Goal: Register for event/course

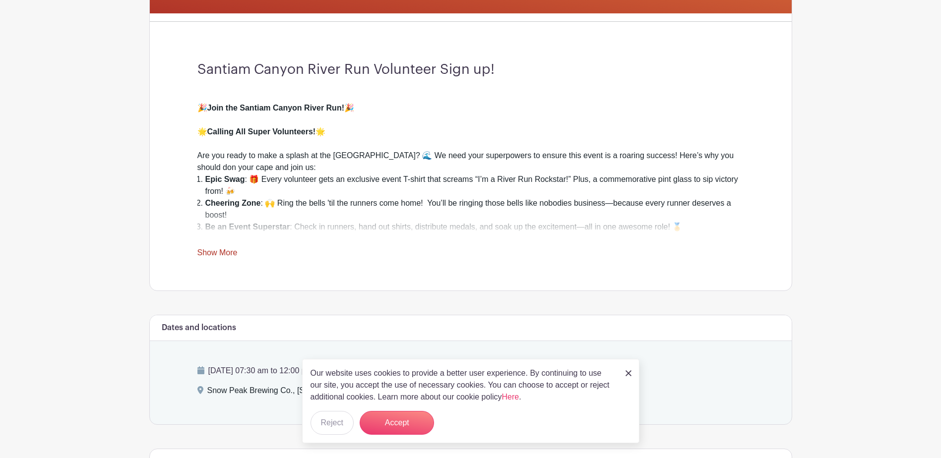
scroll to position [248, 0]
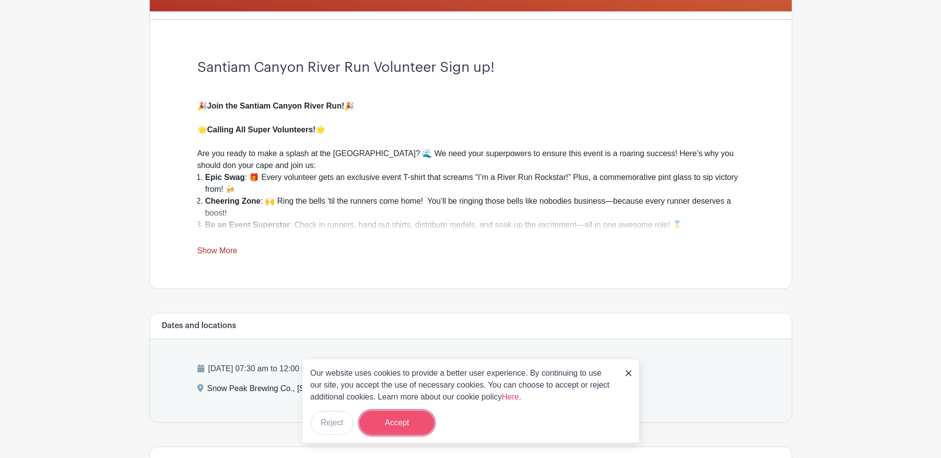
click at [389, 419] on button "Accept" at bounding box center [397, 423] width 74 height 24
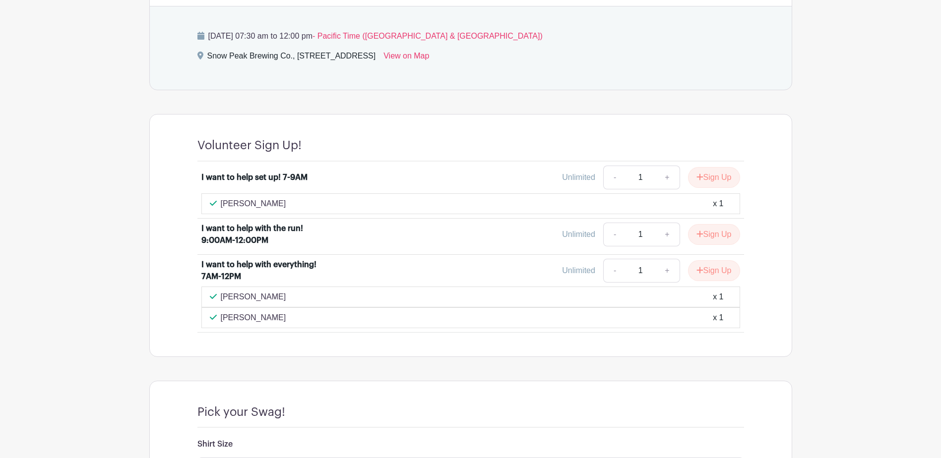
scroll to position [702, 0]
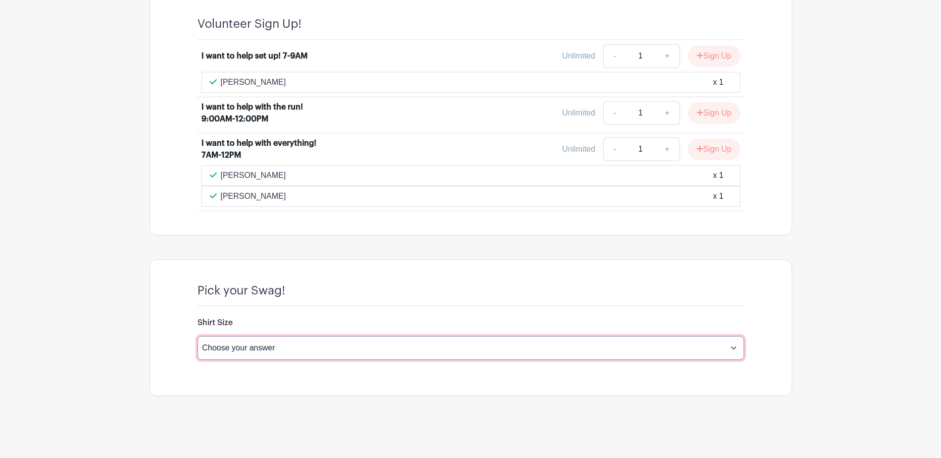
click at [342, 345] on select "Choose your answer Small Medium Large X-Large XX- Large Another option ( please…" at bounding box center [470, 348] width 547 height 24
click at [327, 350] on select "Choose your answer Small Medium Large X-Large XX- Large Another option ( please…" at bounding box center [470, 348] width 547 height 24
click at [340, 340] on select "Choose your answer Small Medium Large X-Large XX- Large Another option ( please…" at bounding box center [470, 348] width 547 height 24
select select "4596"
click at [197, 336] on select "Choose your answer Small Medium Large X-Large XX- Large Another option ( please…" at bounding box center [470, 348] width 547 height 24
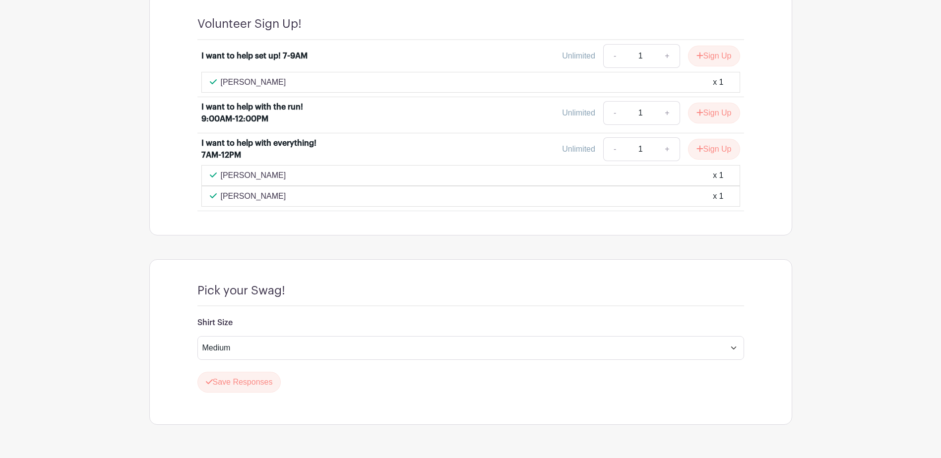
click at [298, 392] on div "Save Responses" at bounding box center [470, 382] width 547 height 21
click at [396, 349] on select "Choose your answer Small Medium Large X-Large XX- Large Another option ( please…" at bounding box center [470, 348] width 547 height 24
select select
click at [197, 336] on select "Choose your answer Small Medium Large X-Large XX- Large Another option ( please…" at bounding box center [470, 348] width 547 height 24
click at [367, 300] on div "Pick your Swag!" at bounding box center [470, 295] width 547 height 23
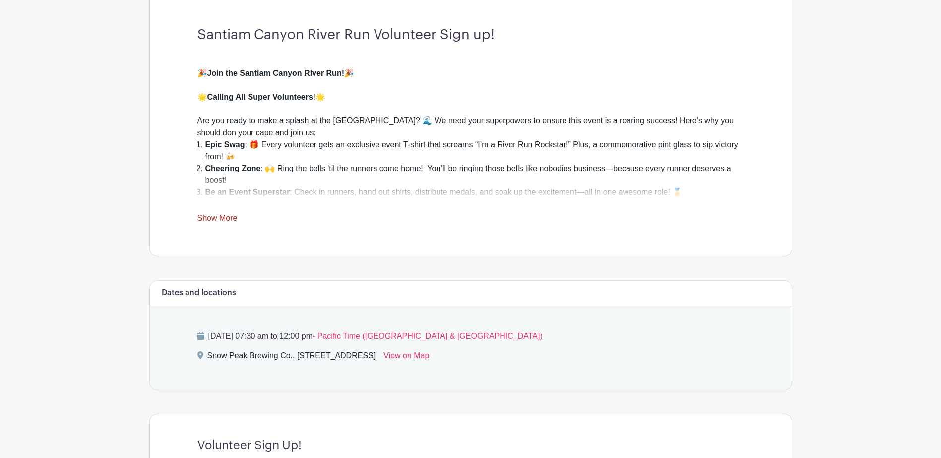
scroll to position [298, 0]
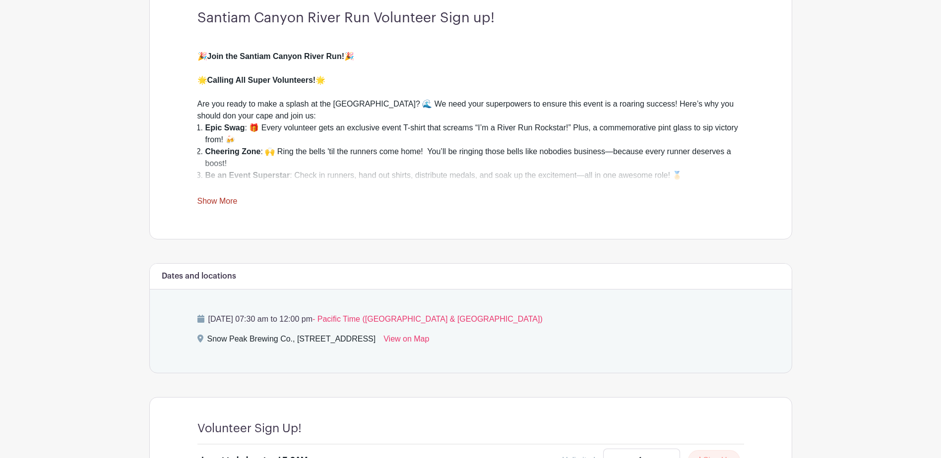
click at [212, 198] on link "Show More" at bounding box center [217, 203] width 40 height 12
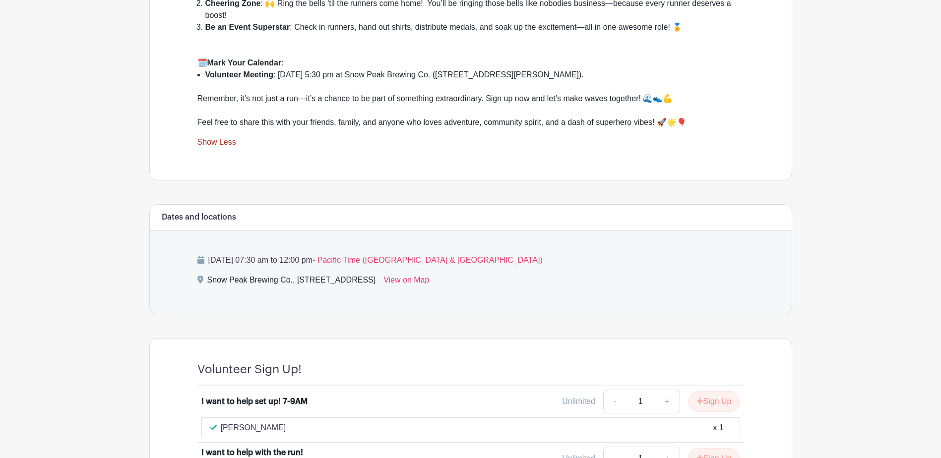
scroll to position [446, 0]
